Goal: Find specific page/section: Find specific page/section

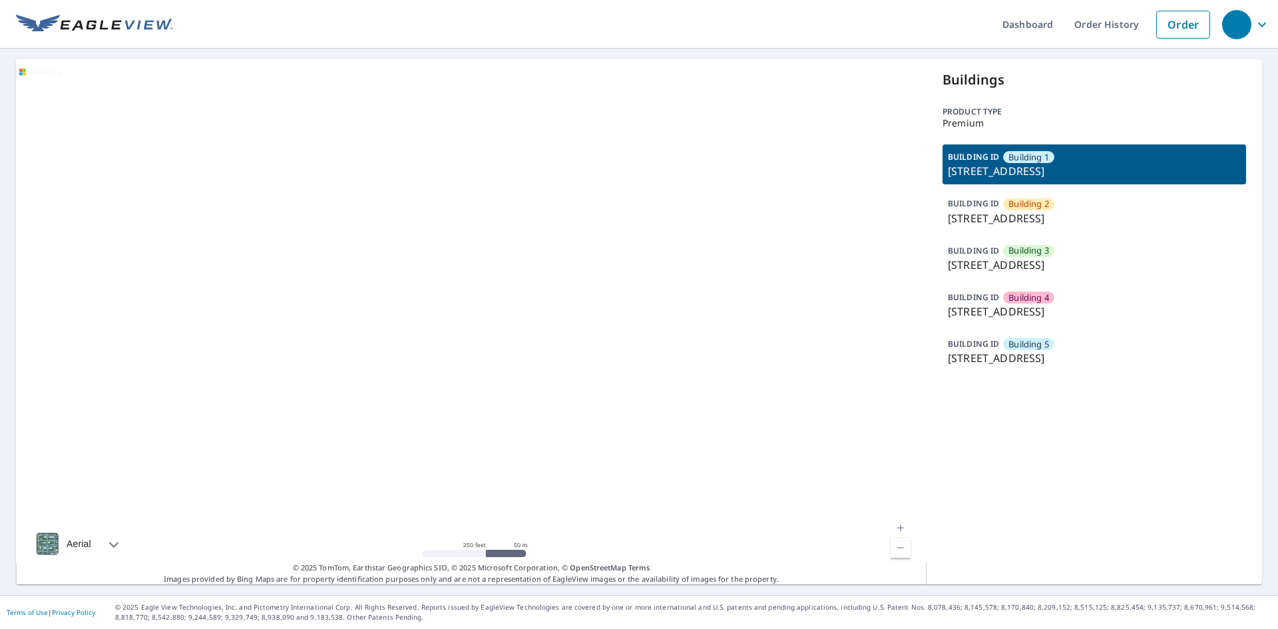
click at [1037, 304] on p "122 14th Avenue East, West Fargo, ND, 58078" at bounding box center [1094, 312] width 293 height 16
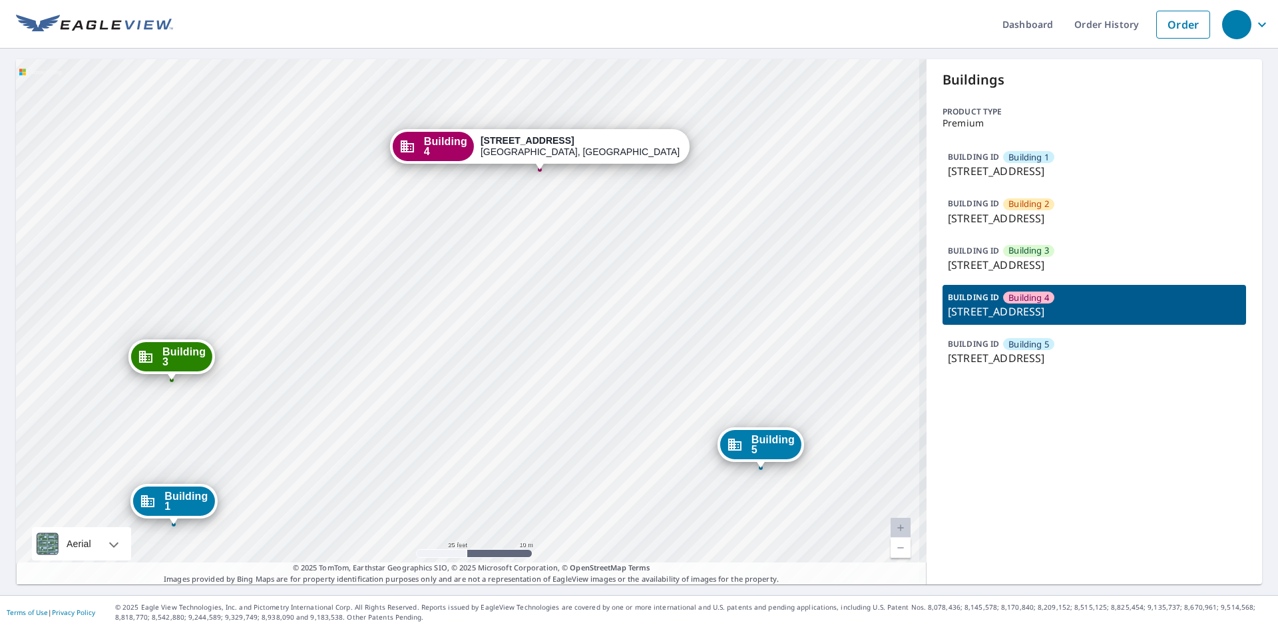
drag, startPoint x: 358, startPoint y: 248, endPoint x: 339, endPoint y: 363, distance: 116.7
click at [339, 363] on div "Building 1 122 14th Ave E West Fargo, ND 58078 Building 2 122 14th Avenue East …" at bounding box center [471, 321] width 911 height 525
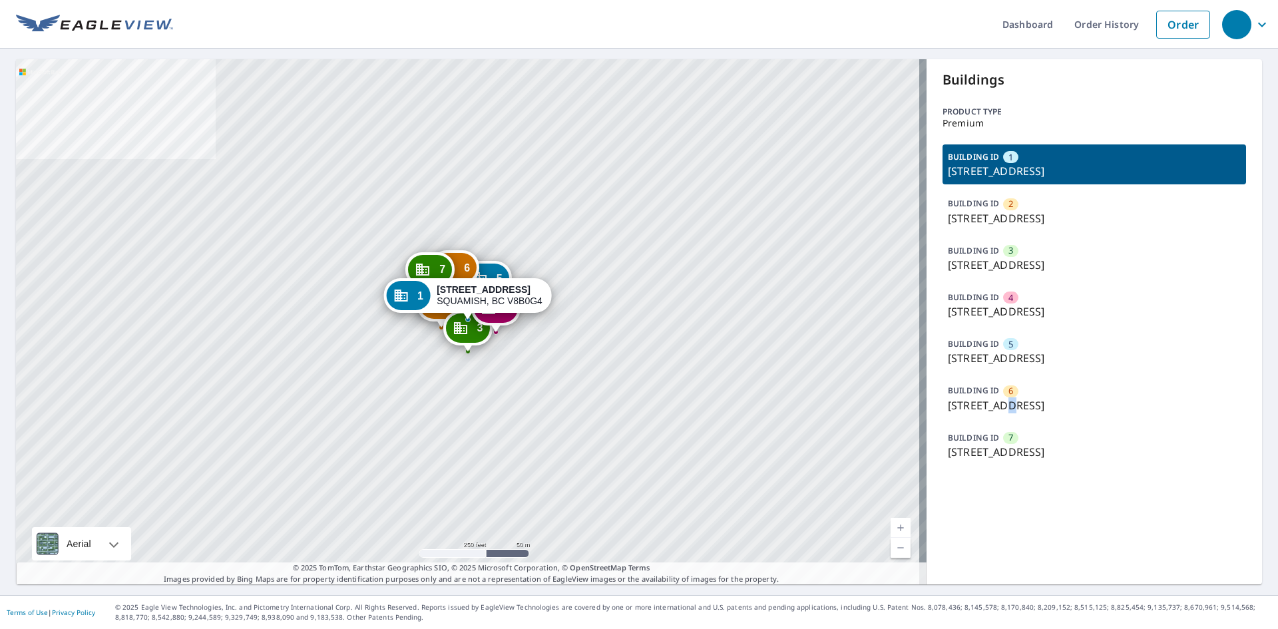
click at [1006, 405] on p "41450 GOVERNMENT RD, SQUAMISH, BC, V8B0G4" at bounding box center [1094, 405] width 293 height 16
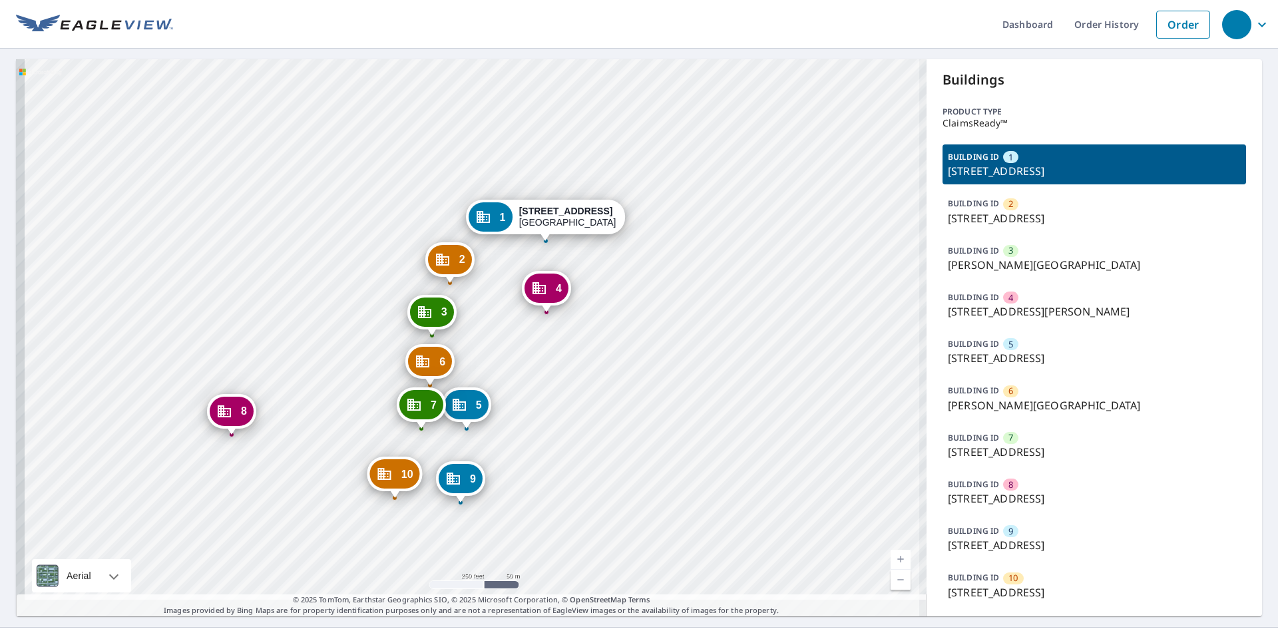
drag, startPoint x: 503, startPoint y: 415, endPoint x: 522, endPoint y: 359, distance: 59.8
click at [547, 343] on div "2 2198 Bonn St Wichita, KS 67213 3 Everett St Wichita, KS 67213 4 512 S Hiram S…" at bounding box center [471, 337] width 911 height 557
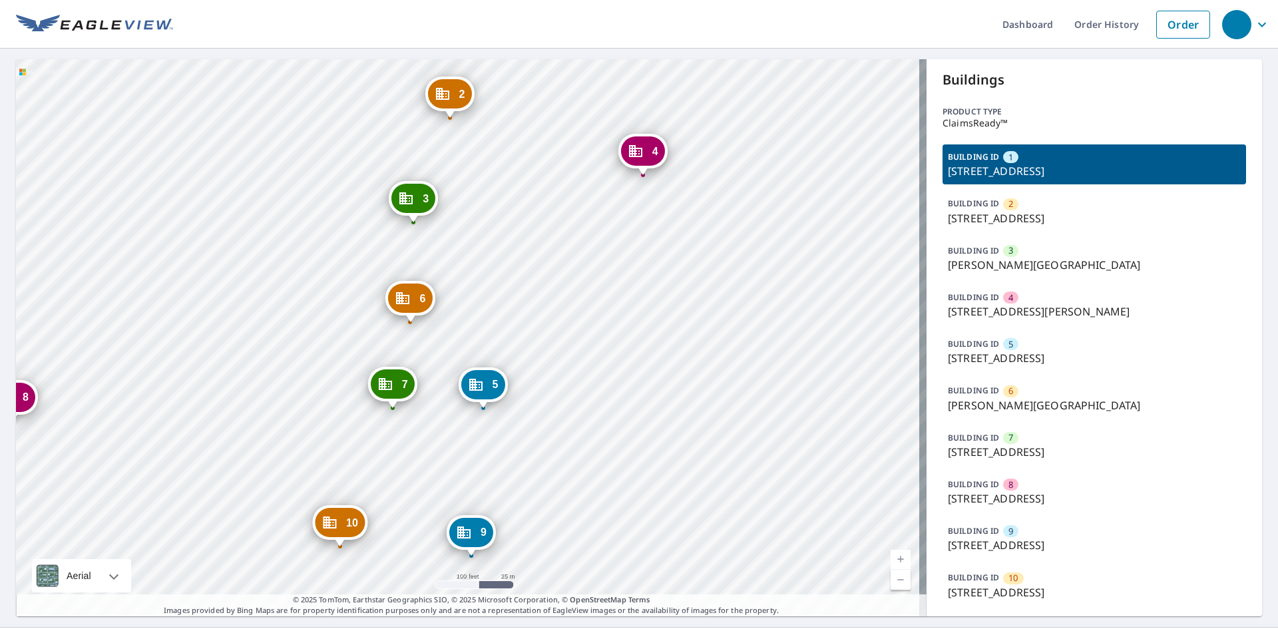
click at [1001, 306] on p "512 S Hiram St, Wichita, KS, 67213" at bounding box center [1094, 312] width 293 height 16
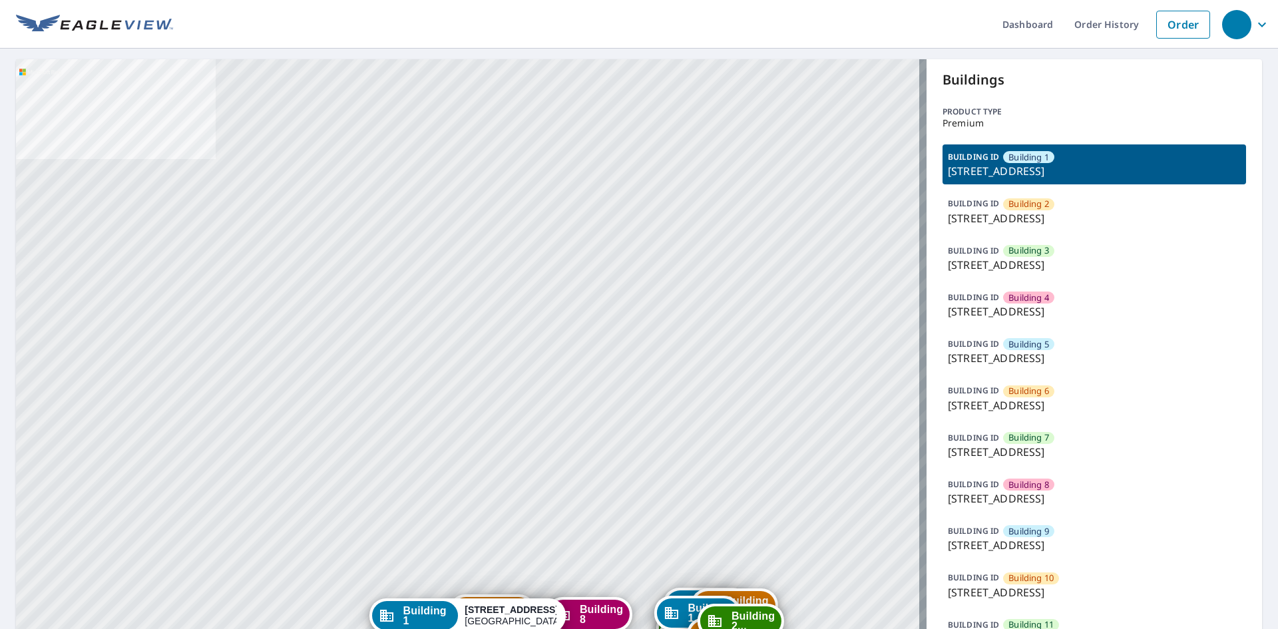
drag, startPoint x: 609, startPoint y: 519, endPoint x: 571, endPoint y: 274, distance: 248.7
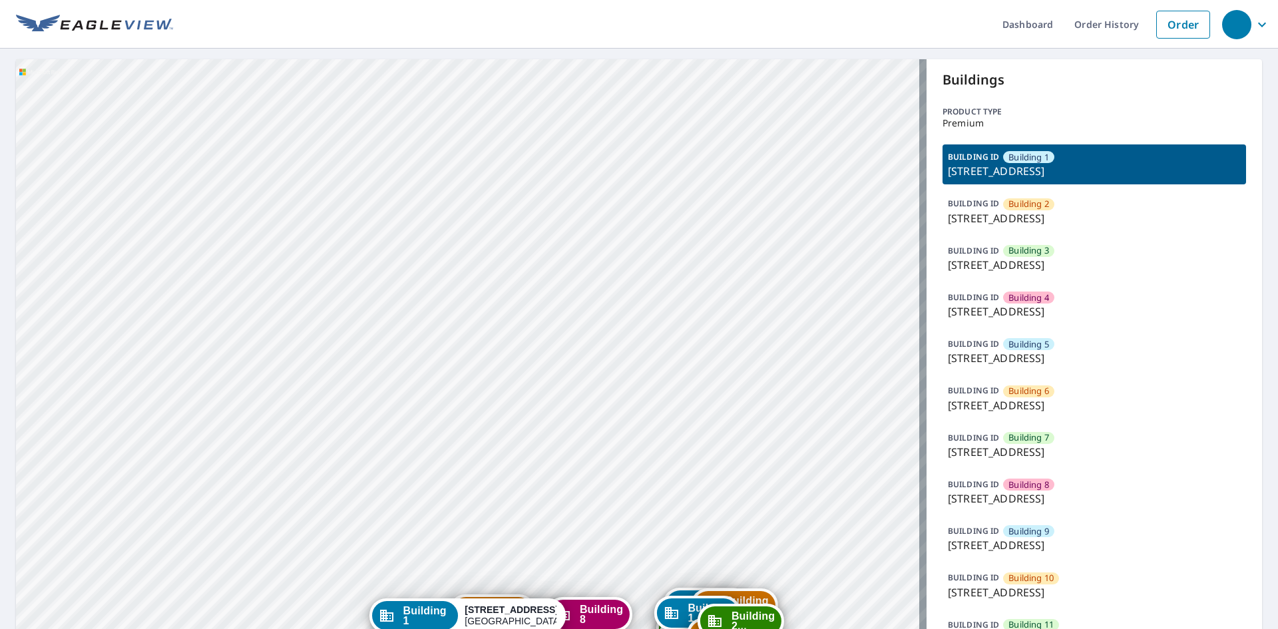
drag, startPoint x: 758, startPoint y: 513, endPoint x: 925, endPoint y: 484, distance: 169.6
click at [978, 492] on div "BUILDING [GEOGRAPHIC_DATA] [GEOGRAPHIC_DATA][STREET_ADDRESS]" at bounding box center [1095, 492] width 304 height 40
